Goal: Find contact information: Find contact information

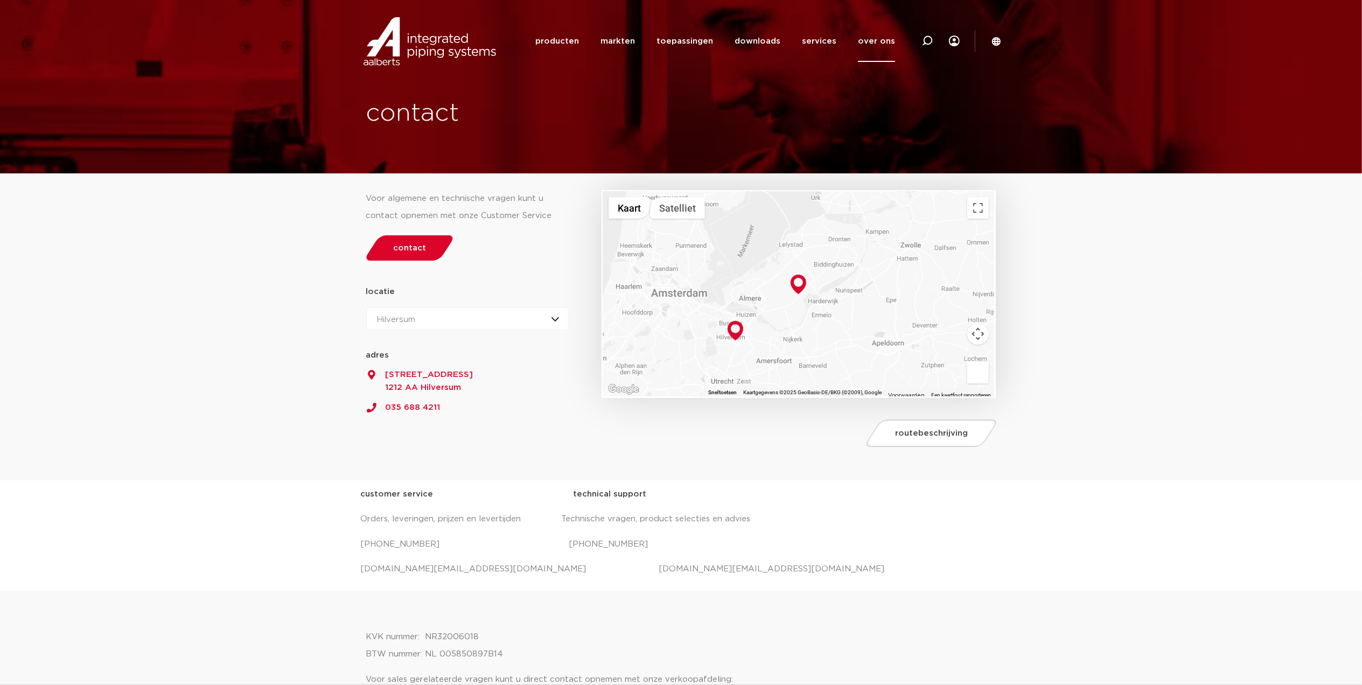
click at [430, 315] on div "Hilversum Hilversum Zeewolde" at bounding box center [468, 319] width 204 height 24
click at [403, 365] on li "Zeewolde" at bounding box center [401, 366] width 68 height 22
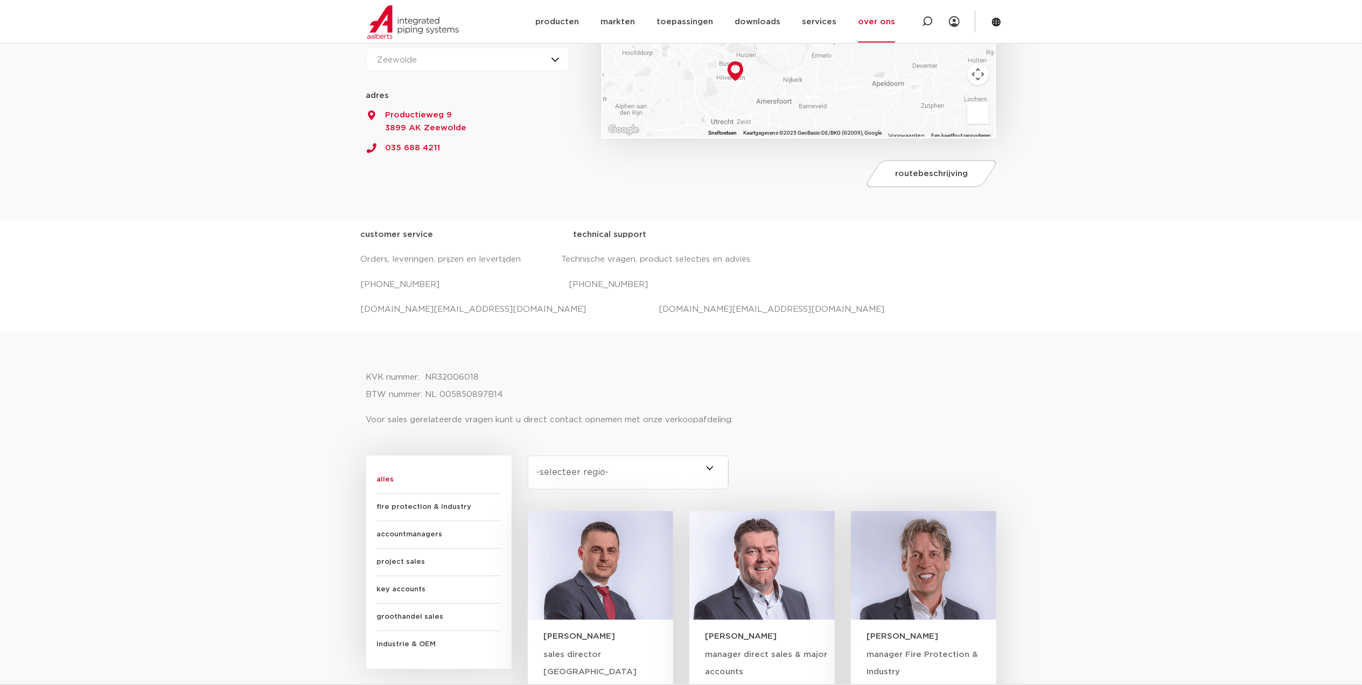
scroll to position [502, 0]
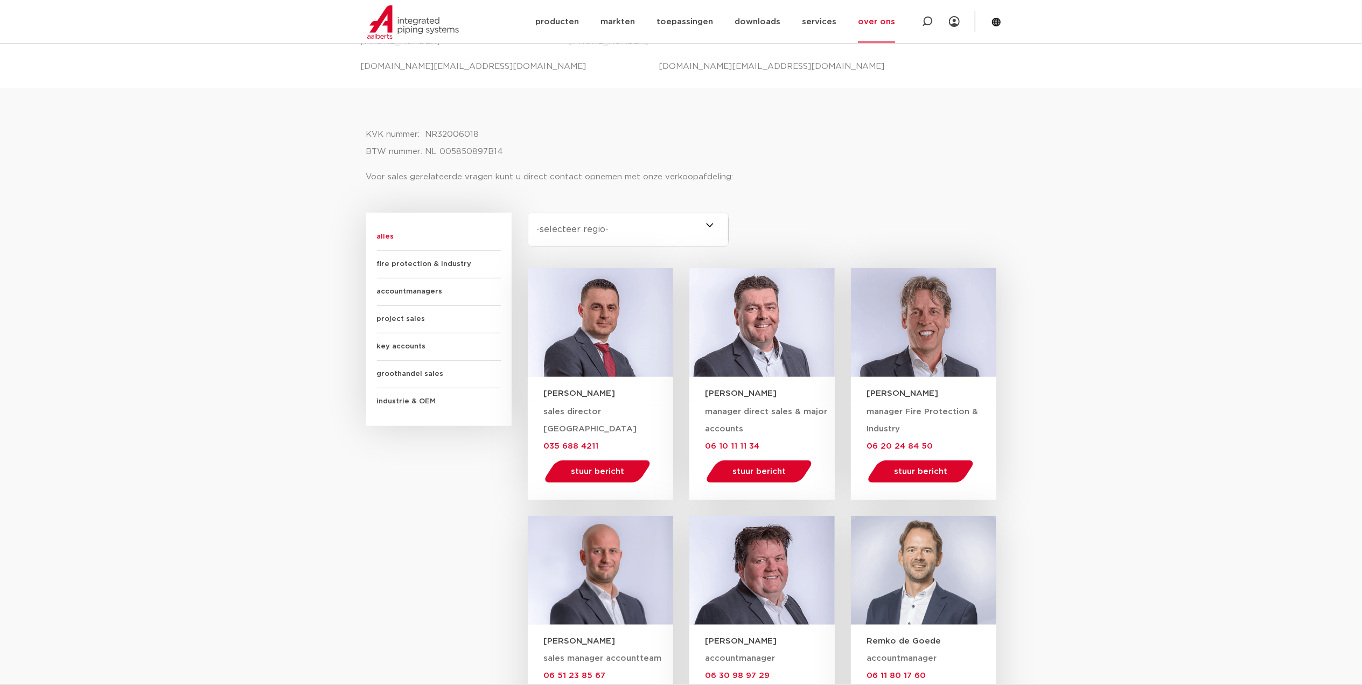
click at [403, 402] on span "industrie & OEM" at bounding box center [439, 401] width 124 height 27
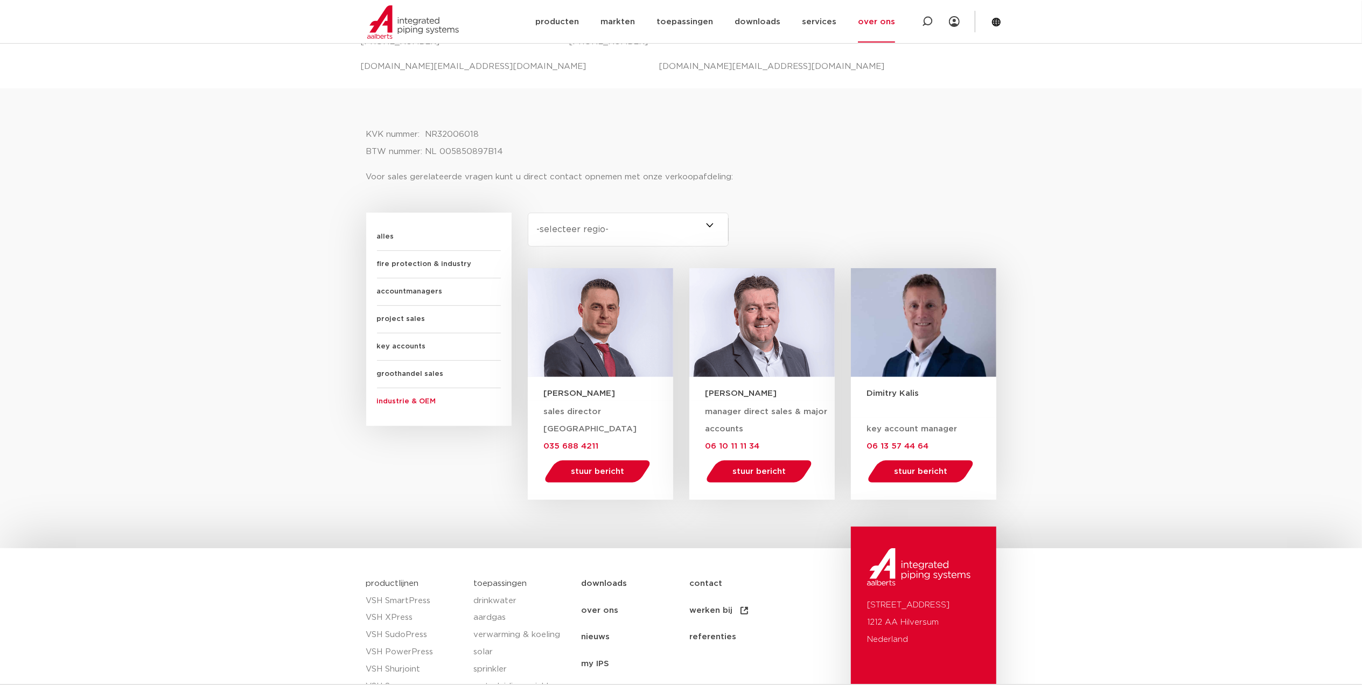
click at [394, 345] on span "key accounts" at bounding box center [439, 346] width 124 height 27
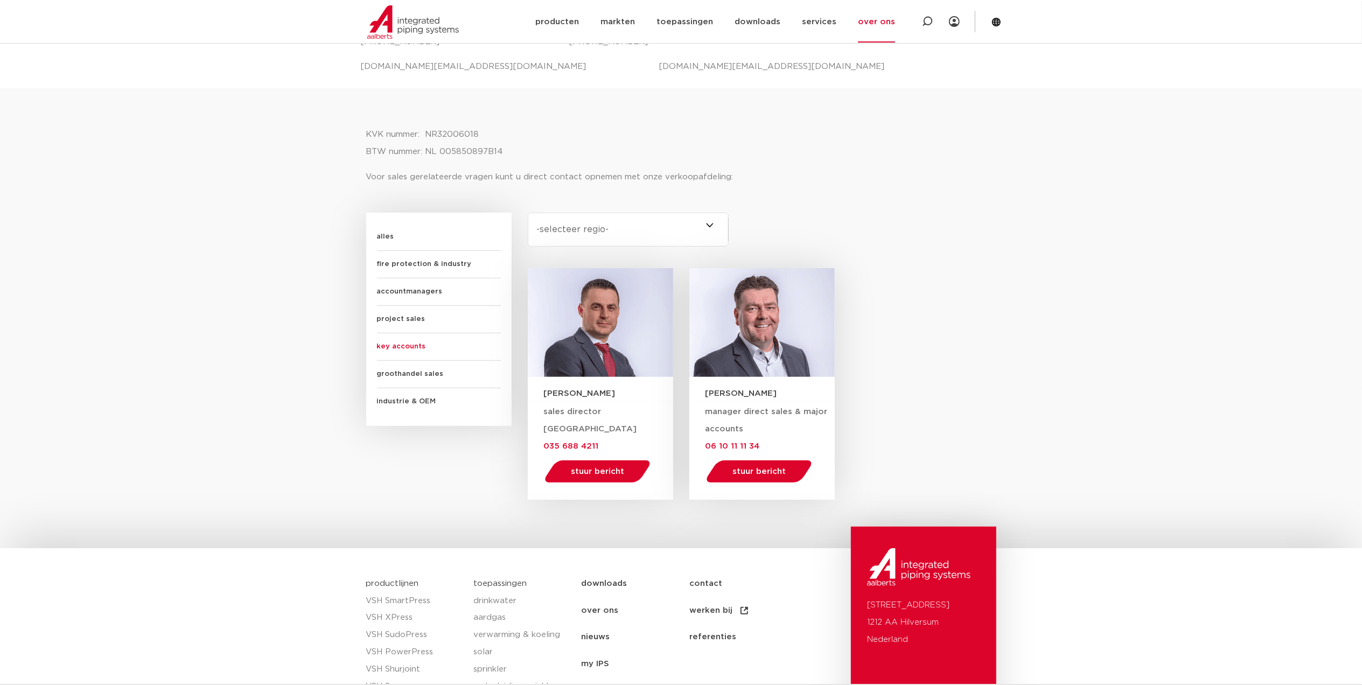
click at [393, 376] on span "groothandel sales" at bounding box center [439, 374] width 124 height 27
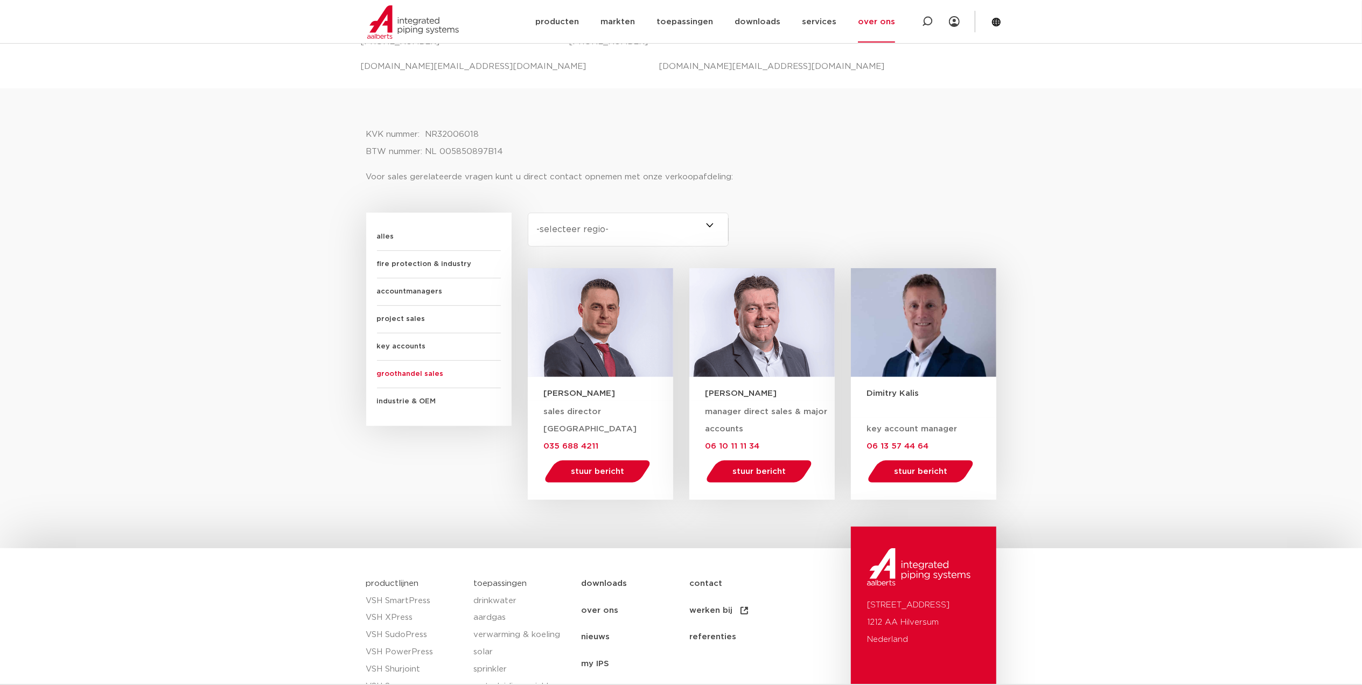
click at [418, 313] on span "project sales" at bounding box center [439, 319] width 124 height 27
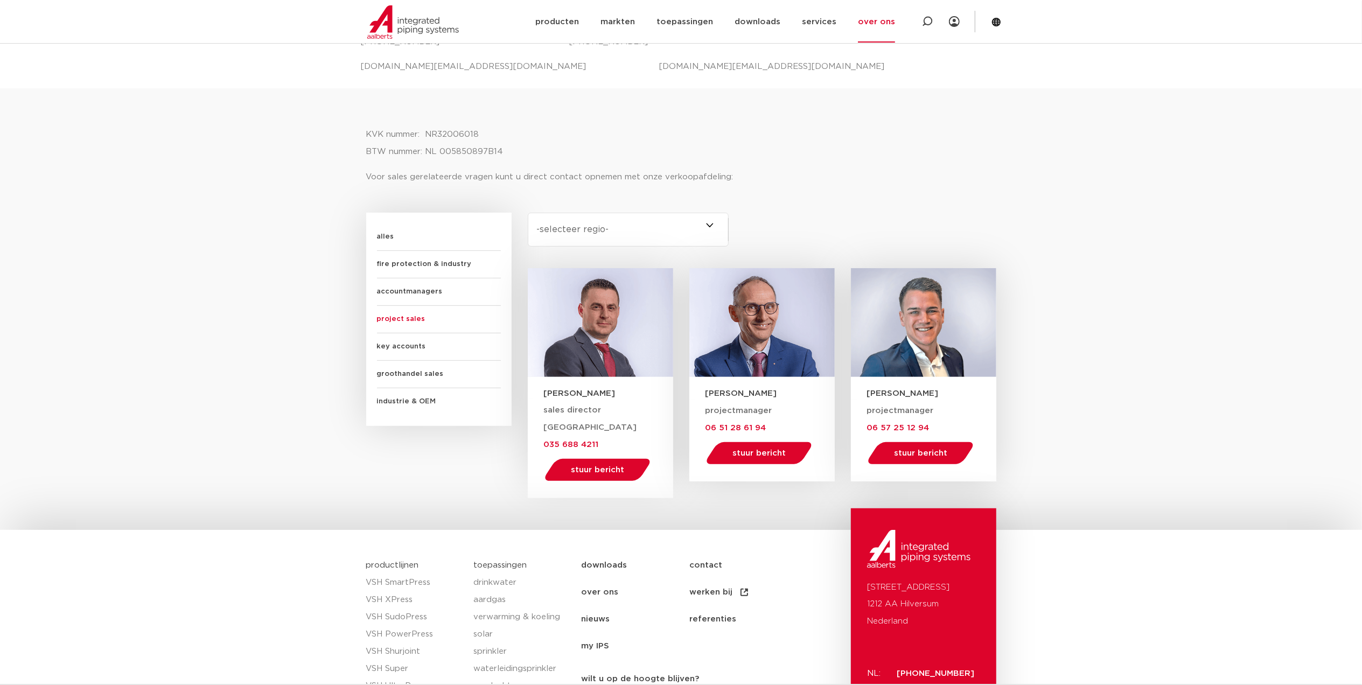
click at [422, 289] on span "accountmanagers" at bounding box center [439, 291] width 124 height 27
